Goal: Task Accomplishment & Management: Manage account settings

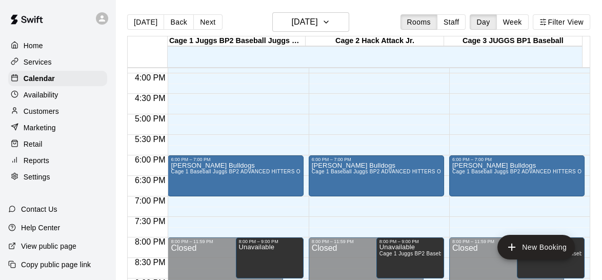
scroll to position [695, 0]
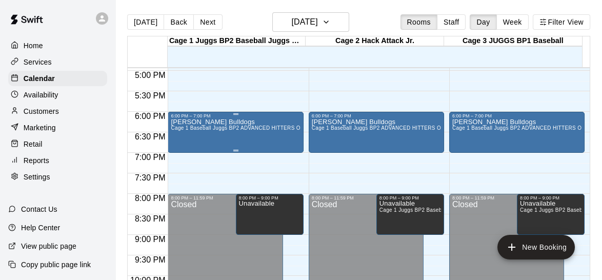
click at [260, 129] on span "Cage 1 Baseball Juggs BP2 ADVANCED HITTERS ONLY!!!!!!" at bounding box center [245, 128] width 149 height 6
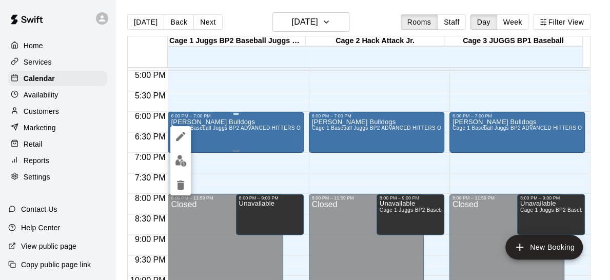
click at [260, 129] on div at bounding box center [305, 140] width 610 height 280
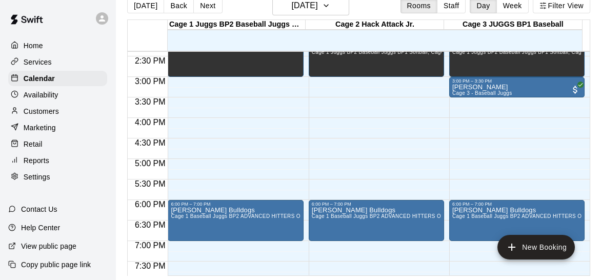
scroll to position [606, 0]
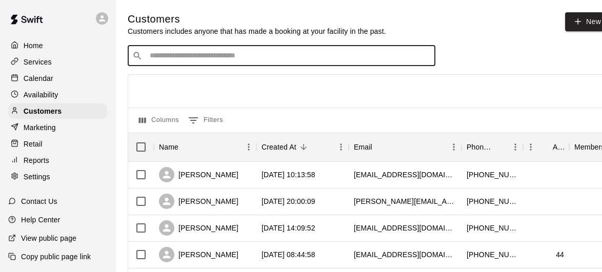
click at [260, 56] on input "Search customers by name or email" at bounding box center [289, 56] width 284 height 10
type input "*"
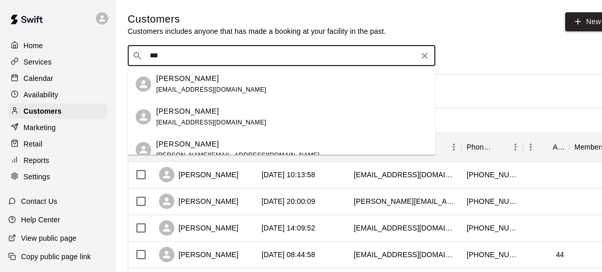
type input "****"
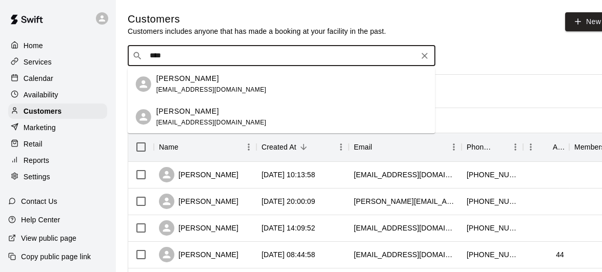
click at [196, 121] on span "ofc1984@gmail.com" at bounding box center [211, 122] width 110 height 7
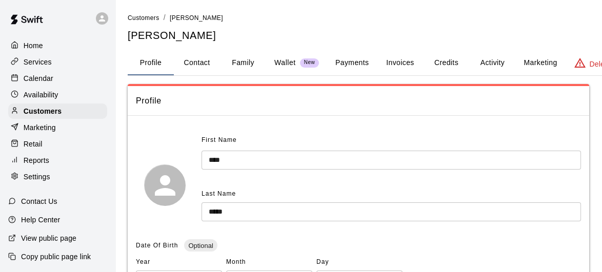
click at [243, 60] on button "Family" at bounding box center [243, 63] width 46 height 25
